Goal: Task Accomplishment & Management: Use online tool/utility

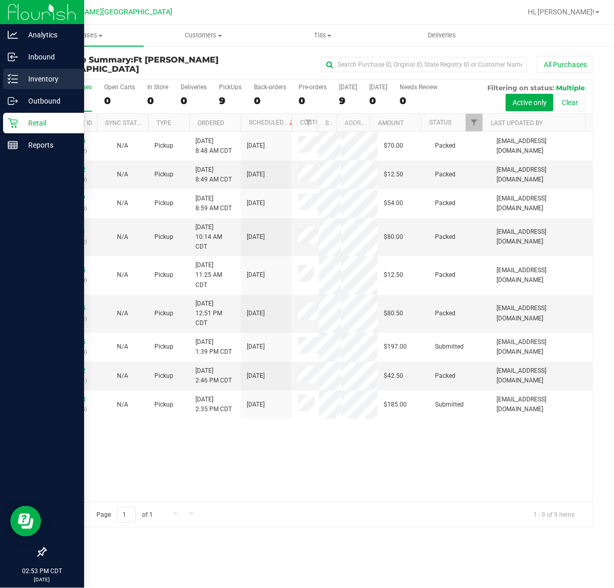
click at [14, 86] on div "Inventory" at bounding box center [43, 79] width 81 height 21
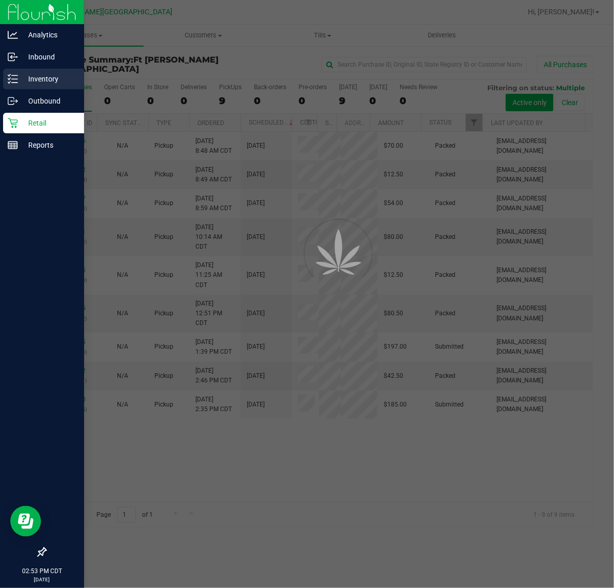
click at [14, 86] on div "Inventory" at bounding box center [43, 79] width 81 height 21
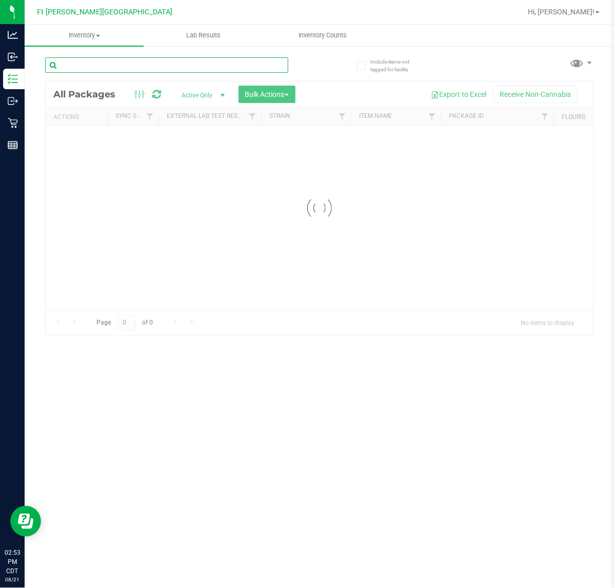
click at [159, 68] on input "text" at bounding box center [166, 64] width 243 height 15
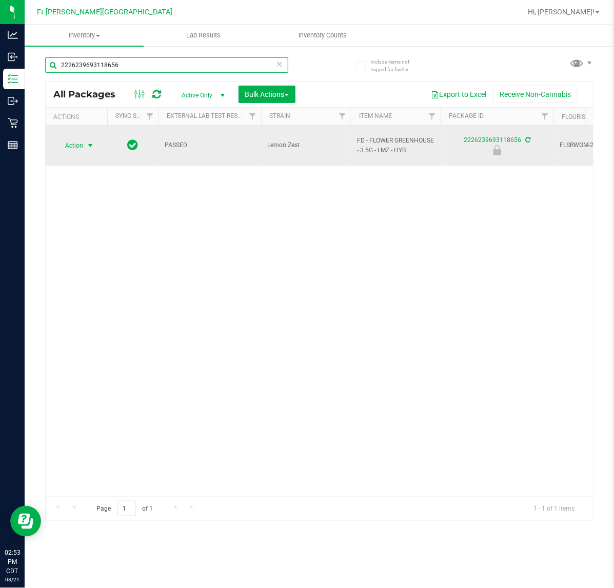
type input "2226239693118656"
click at [90, 145] on span "select" at bounding box center [90, 146] width 13 height 14
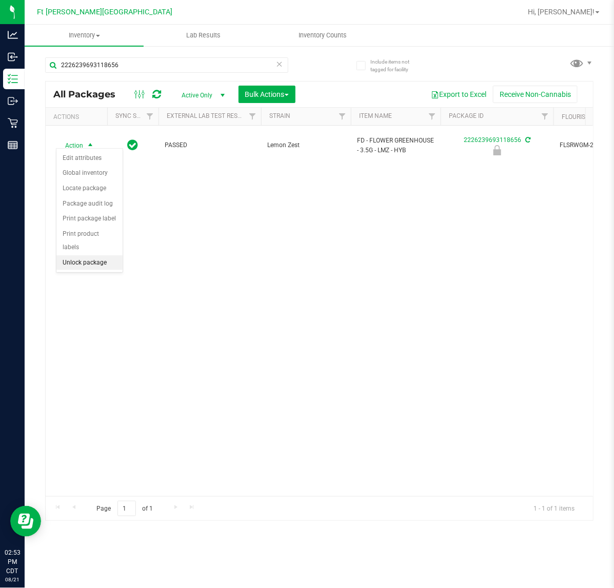
click at [93, 255] on li "Unlock package" at bounding box center [89, 262] width 66 height 15
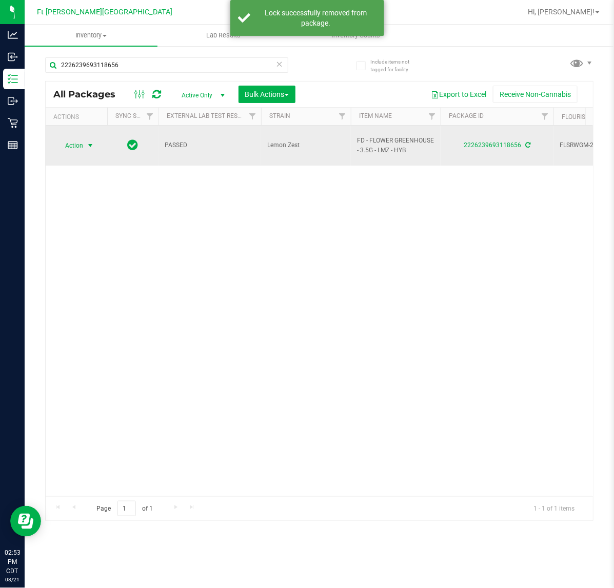
click at [95, 139] on span "select" at bounding box center [90, 146] width 13 height 14
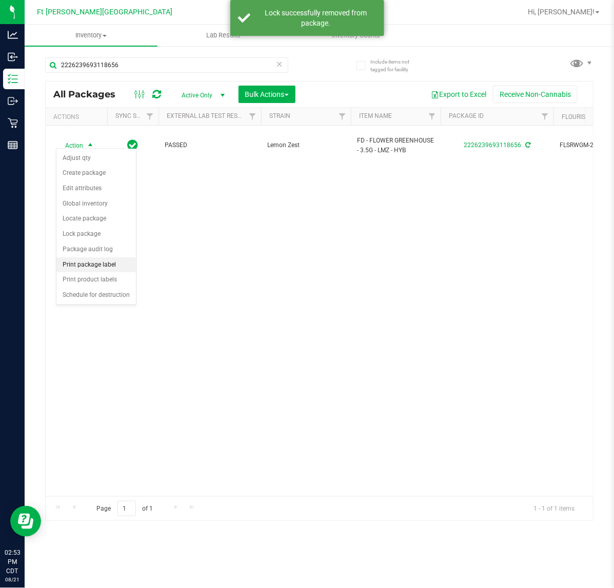
click at [106, 265] on li "Print package label" at bounding box center [96, 265] width 80 height 15
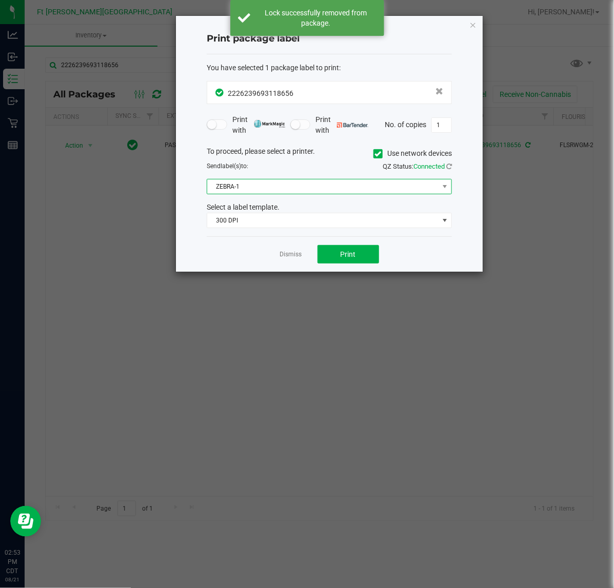
click at [313, 185] on span "ZEBRA-1" at bounding box center [322, 187] width 231 height 14
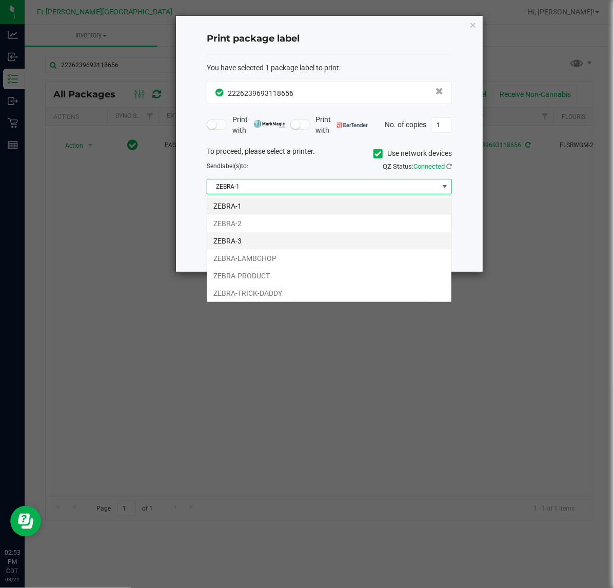
scroll to position [16, 245]
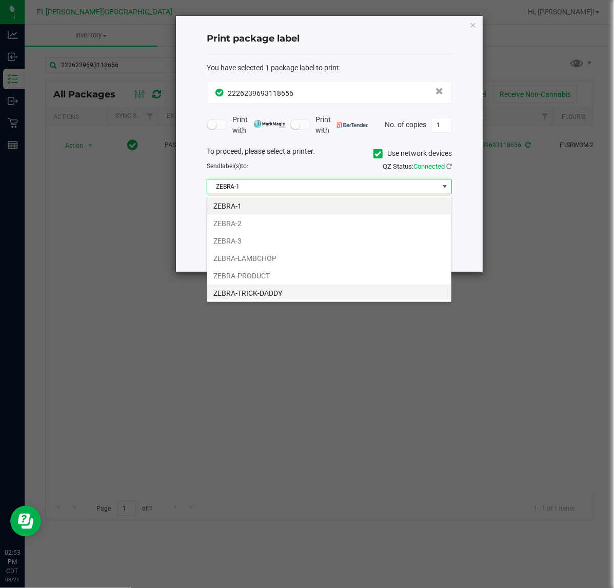
click at [285, 295] on li "ZEBRA-TRICK-DADDY" at bounding box center [329, 293] width 244 height 17
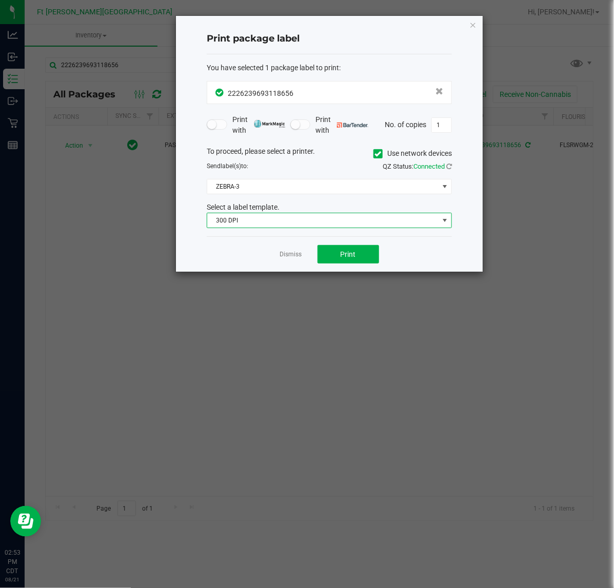
click at [319, 213] on span "300 DPI" at bounding box center [329, 220] width 245 height 15
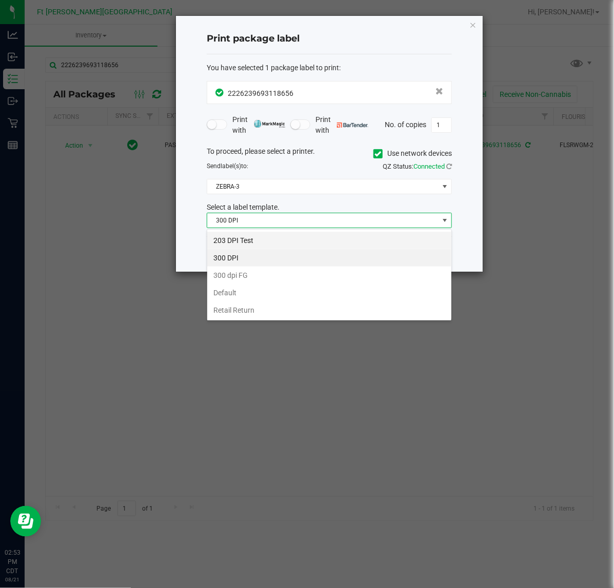
click at [313, 234] on li "203 DPI Test" at bounding box center [329, 240] width 244 height 17
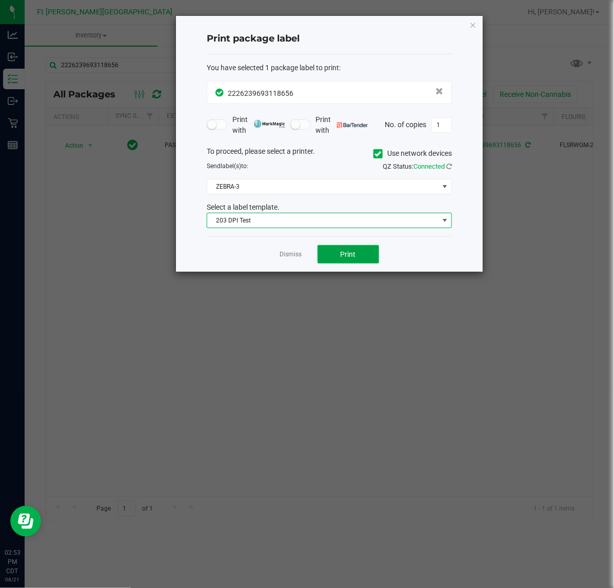
click at [351, 252] on span "Print" at bounding box center [348, 254] width 15 height 8
